Goal: Information Seeking & Learning: Compare options

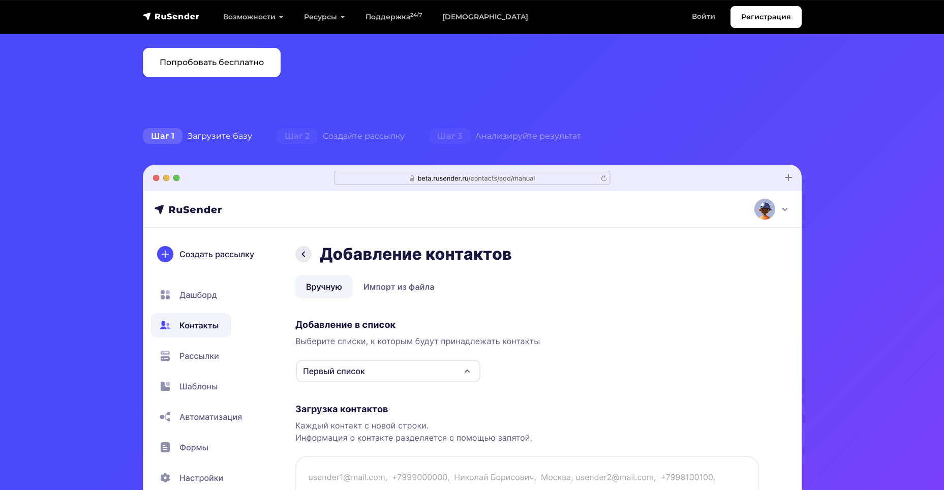
scroll to position [203, 0]
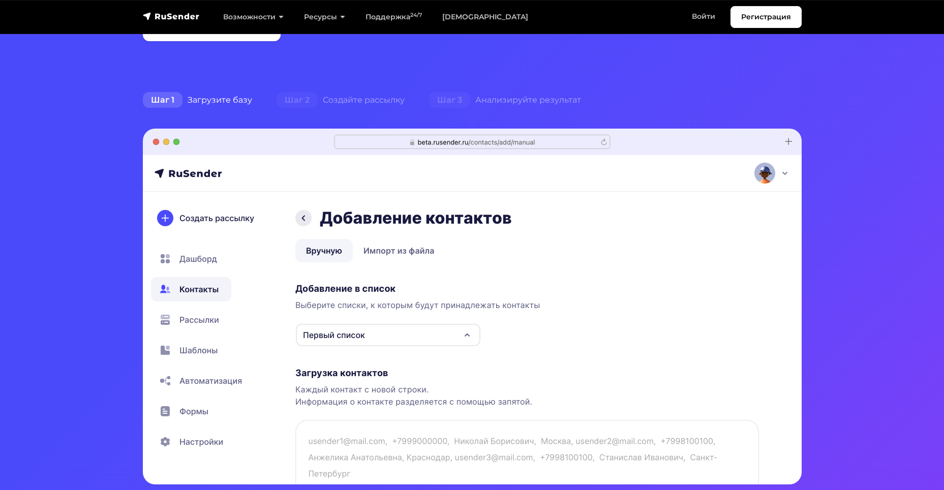
click at [204, 261] on img at bounding box center [472, 307] width 659 height 356
click at [207, 320] on img at bounding box center [472, 307] width 659 height 356
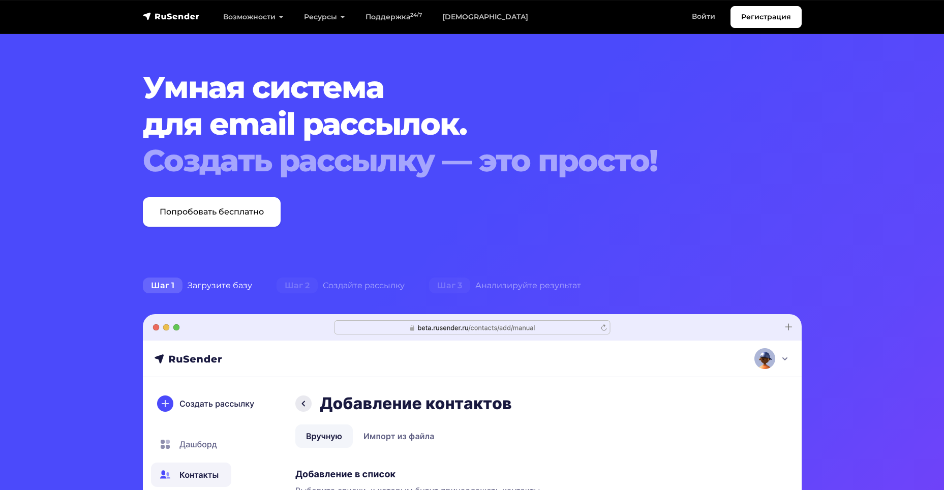
scroll to position [0, 0]
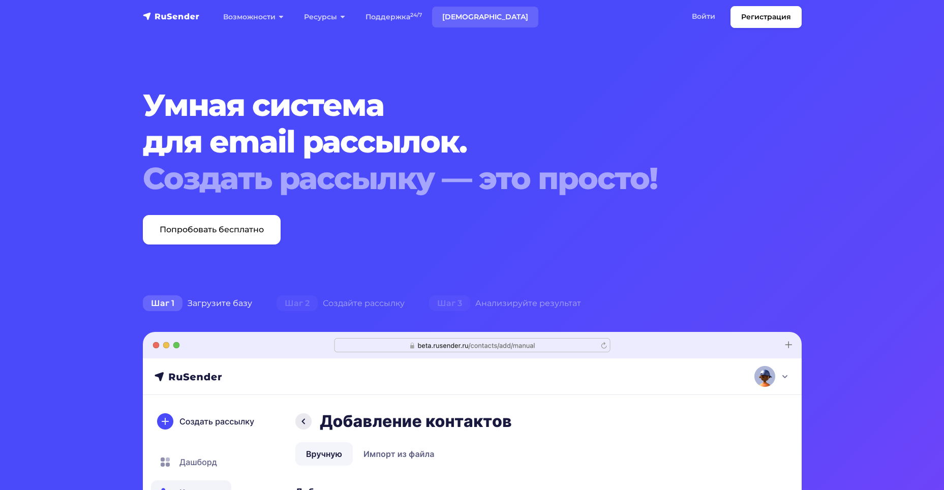
click at [449, 16] on link "[DEMOGRAPHIC_DATA]" at bounding box center [485, 17] width 106 height 21
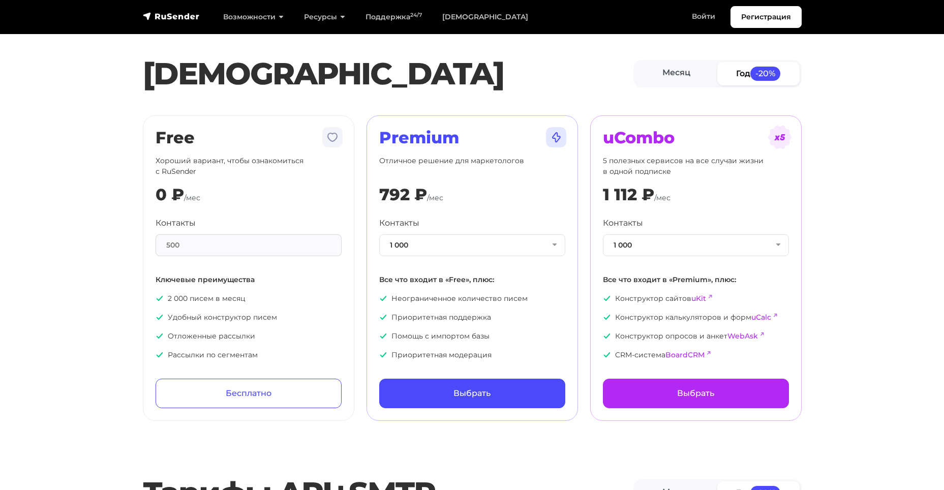
click at [320, 250] on div "500" at bounding box center [249, 245] width 186 height 22
click at [416, 251] on button "1 000" at bounding box center [472, 245] width 186 height 22
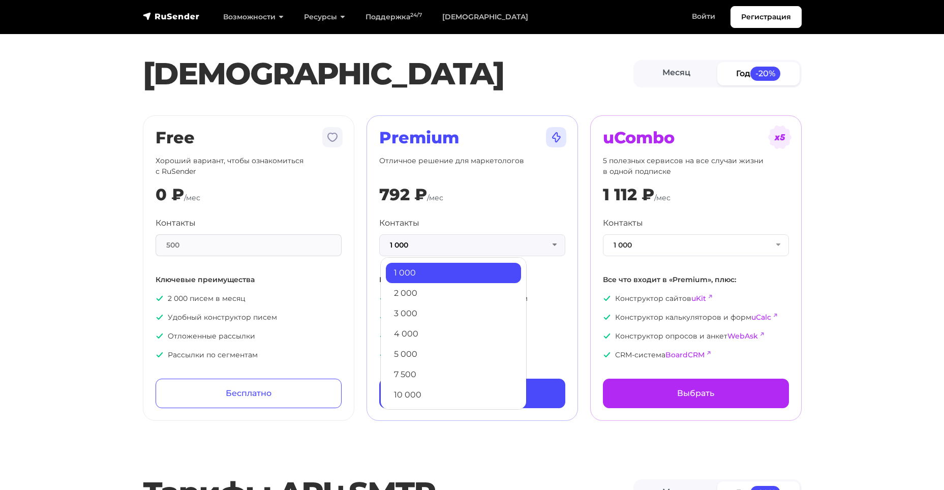
click at [420, 217] on div "Контакты 1 000 1 000 2 000 3 000 4 000 5 000 7 500 10 000 13 000 15 000 20 000 …" at bounding box center [472, 236] width 186 height 39
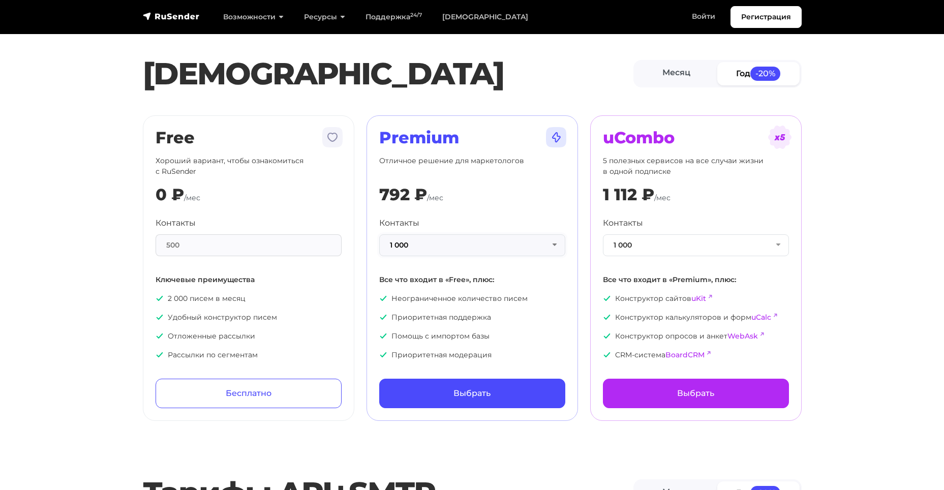
click at [430, 247] on button "1 000" at bounding box center [472, 245] width 186 height 22
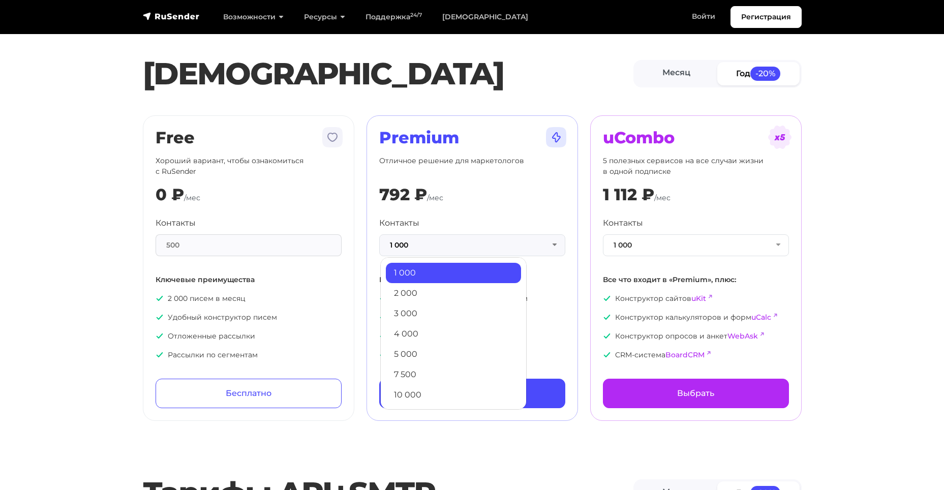
click at [415, 289] on link "2 000" at bounding box center [453, 293] width 135 height 20
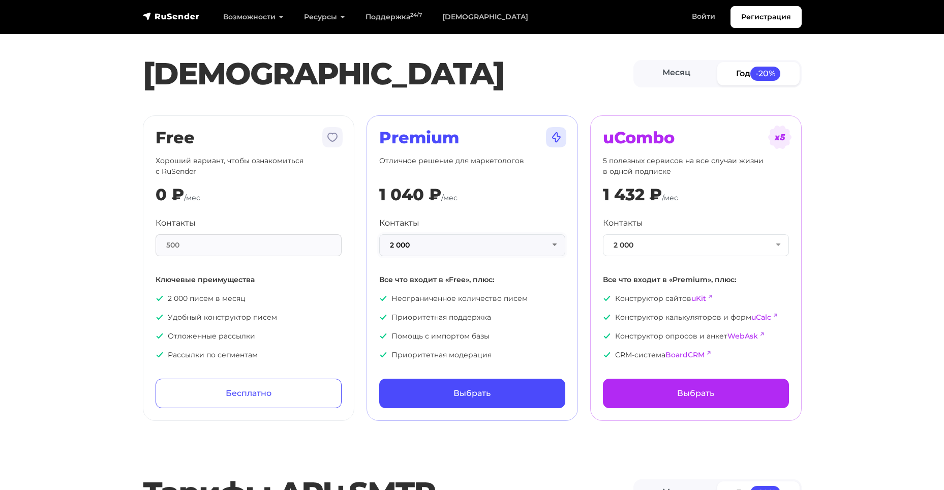
click at [421, 252] on button "2 000" at bounding box center [472, 245] width 186 height 22
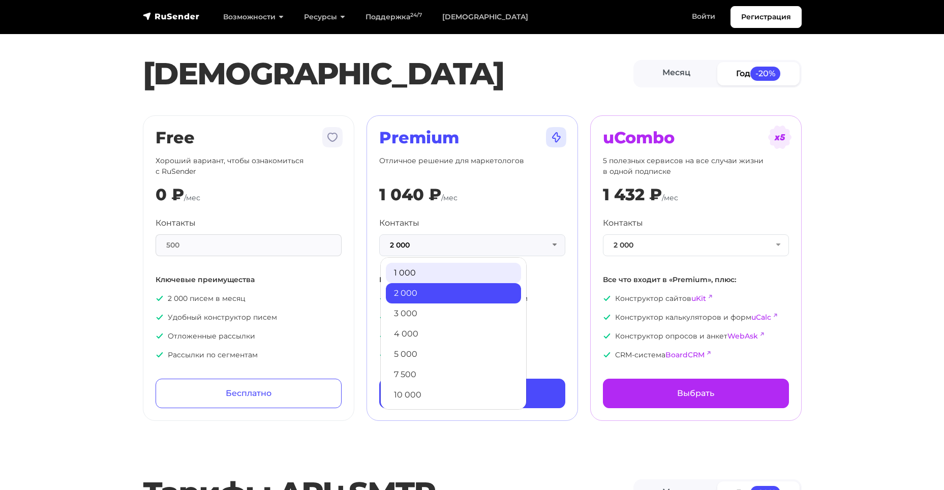
click at [419, 270] on link "1 000" at bounding box center [453, 273] width 135 height 20
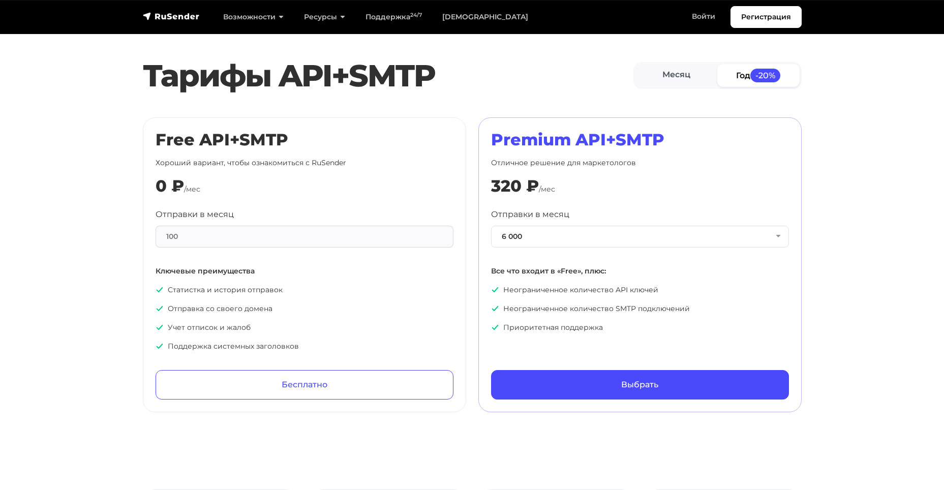
scroll to position [458, 0]
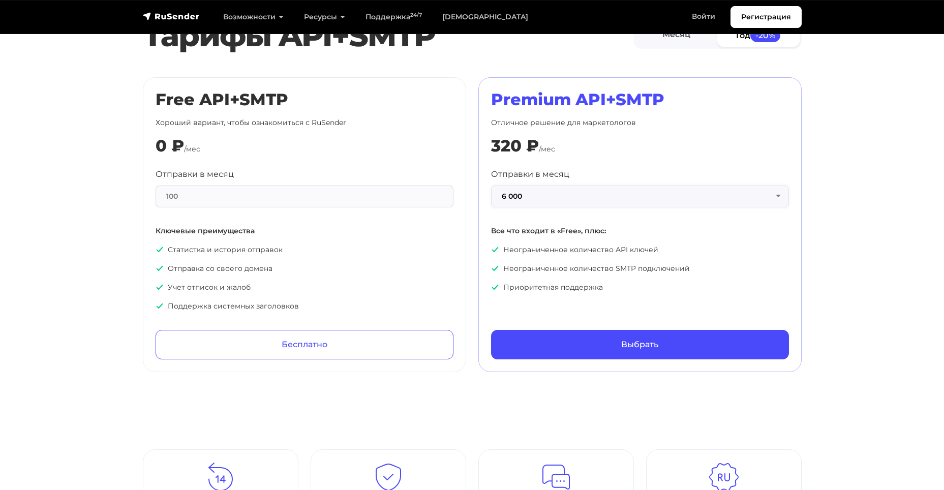
click at [508, 200] on button "6 000" at bounding box center [640, 197] width 298 height 22
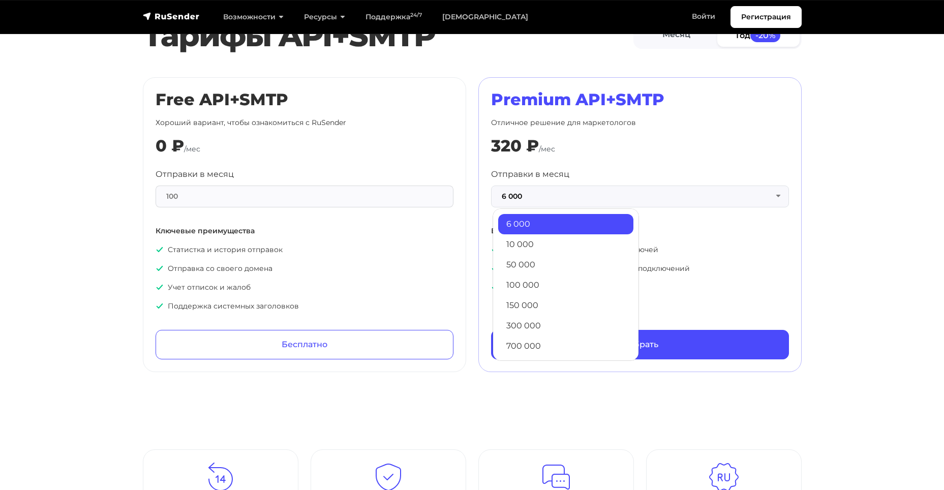
click at [509, 222] on link "6 000" at bounding box center [565, 224] width 135 height 20
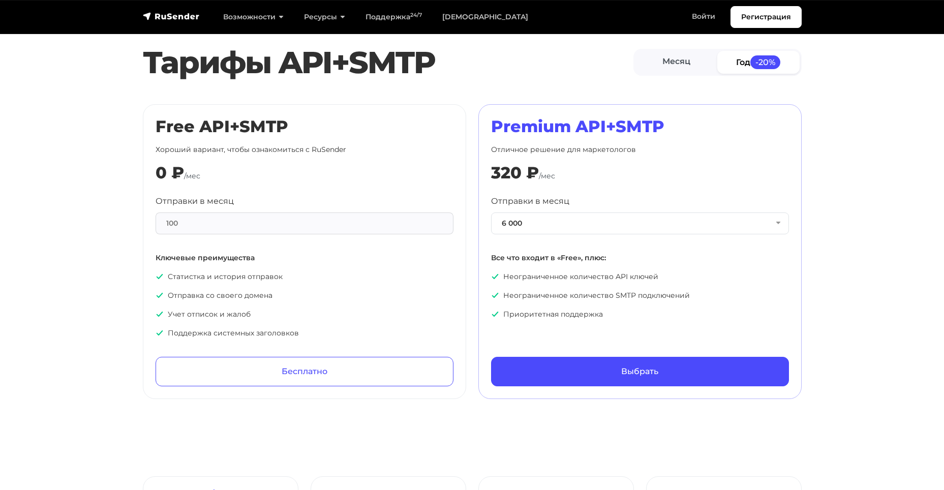
scroll to position [407, 0]
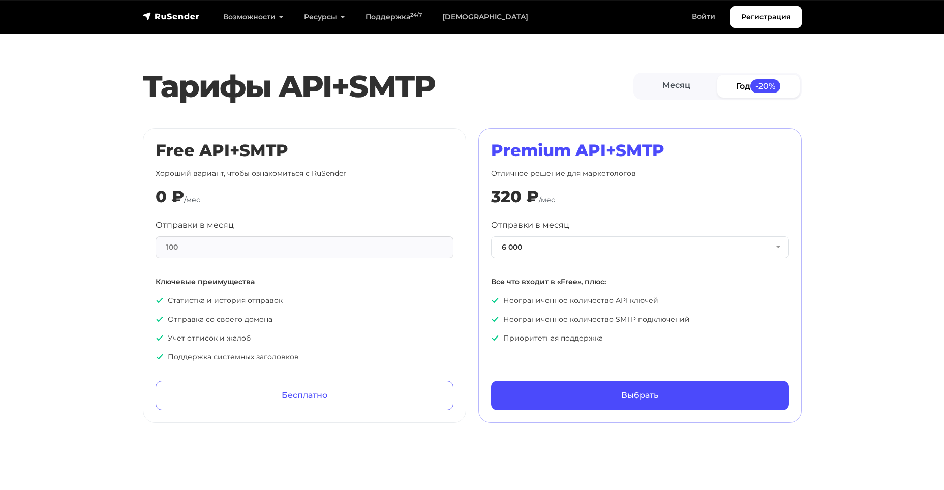
click at [407, 248] on div "100" at bounding box center [305, 247] width 298 height 22
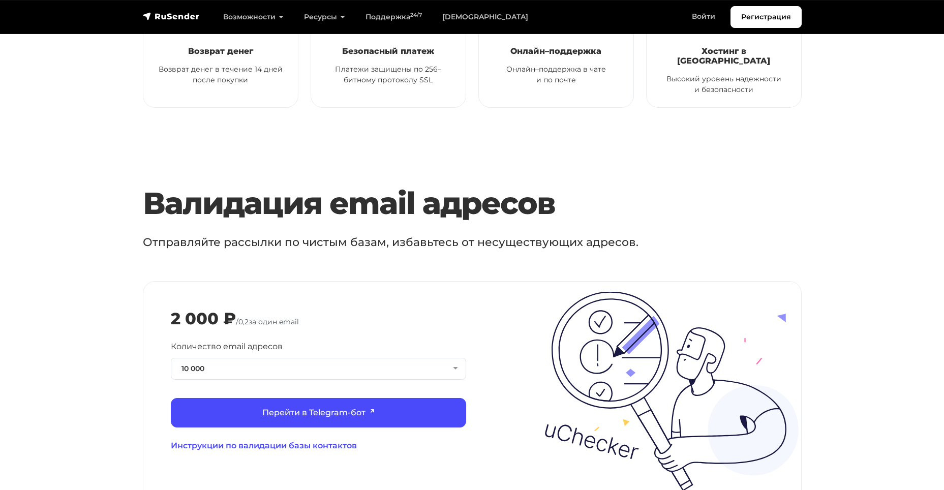
scroll to position [1068, 0]
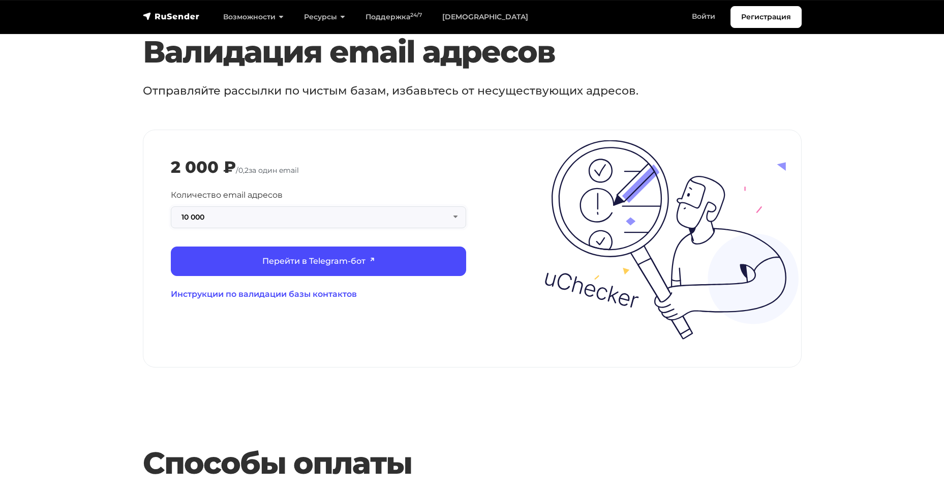
click at [435, 213] on button "10 000" at bounding box center [318, 217] width 295 height 22
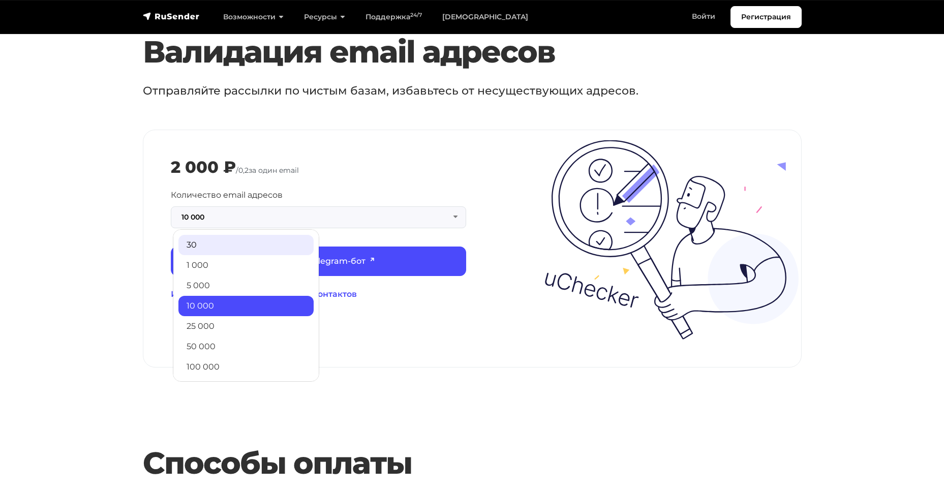
click at [246, 238] on link "30" at bounding box center [245, 245] width 135 height 20
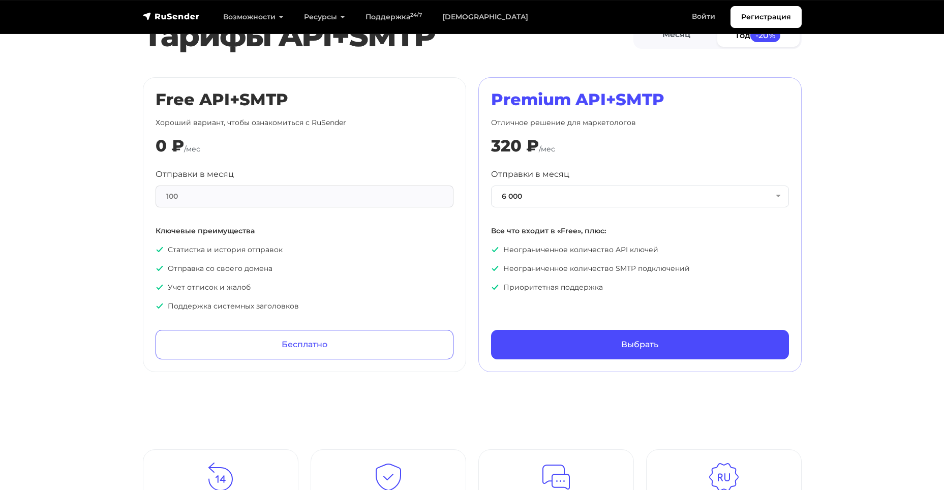
scroll to position [203, 0]
